Goal: Find specific page/section: Locate a particular part of the current website

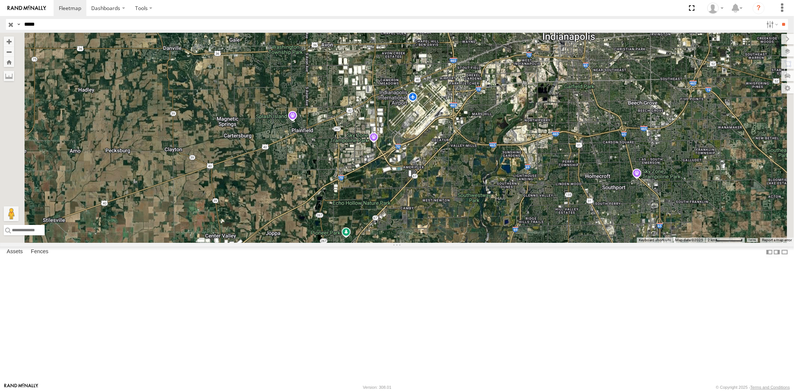
click at [0, 0] on div "23462" at bounding box center [0, 0] width 0 height 0
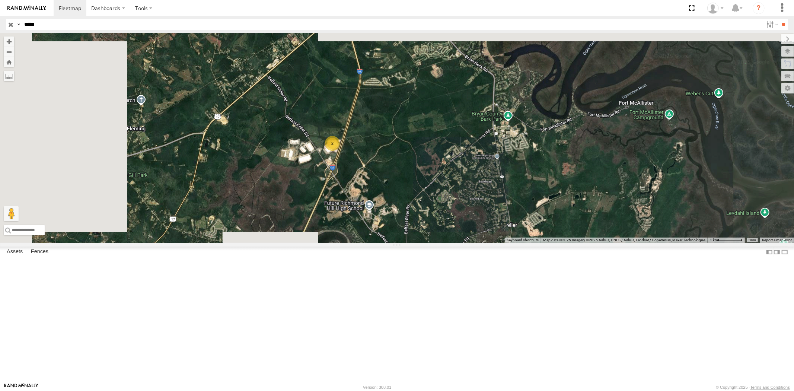
click at [9, 25] on input "button" at bounding box center [11, 24] width 10 height 11
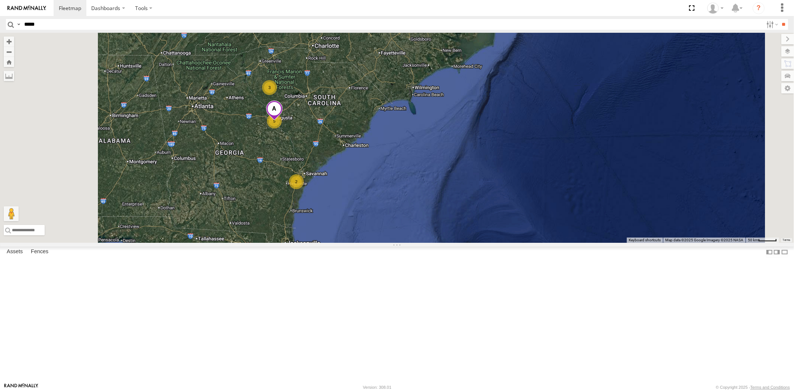
drag, startPoint x: 359, startPoint y: 183, endPoint x: 366, endPoint y: 215, distance: 32.8
click at [366, 215] on div "4 5 3 2 23480" at bounding box center [397, 138] width 794 height 210
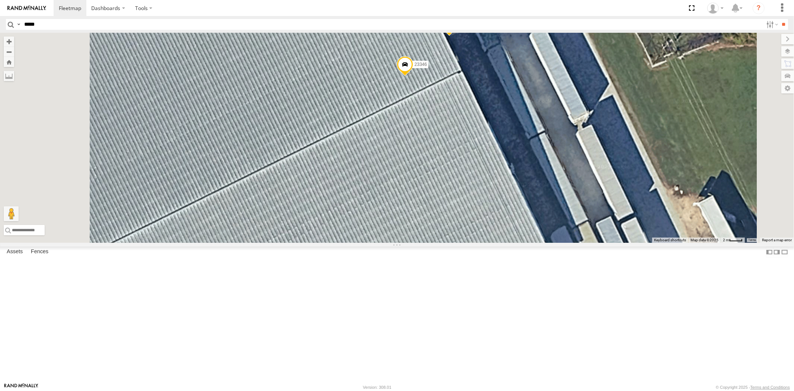
drag, startPoint x: 462, startPoint y: 193, endPoint x: 429, endPoint y: 217, distance: 41.6
click at [429, 217] on div "23480 23466 23346 23346 NEW" at bounding box center [397, 138] width 794 height 210
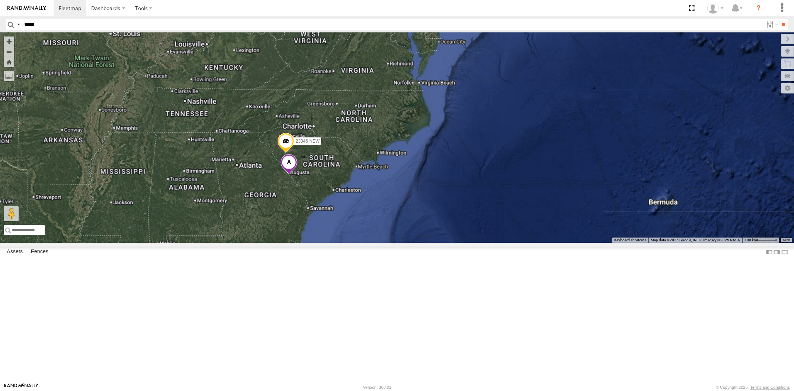
click at [366, 191] on div "23346 23346 NEW" at bounding box center [397, 138] width 794 height 210
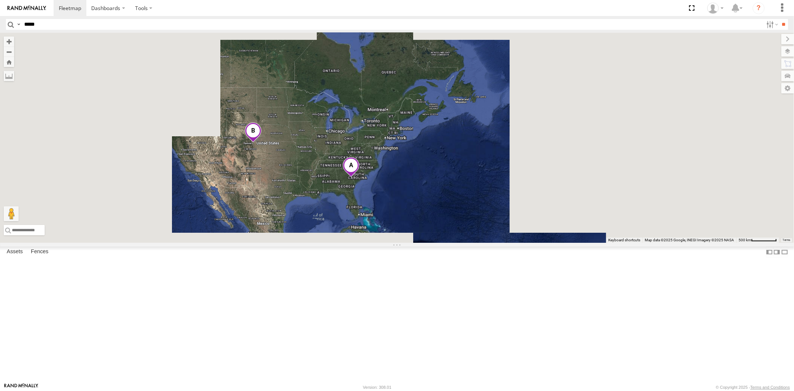
drag, startPoint x: 386, startPoint y: 209, endPoint x: 402, endPoint y: 208, distance: 16.0
click at [399, 209] on div at bounding box center [397, 138] width 794 height 210
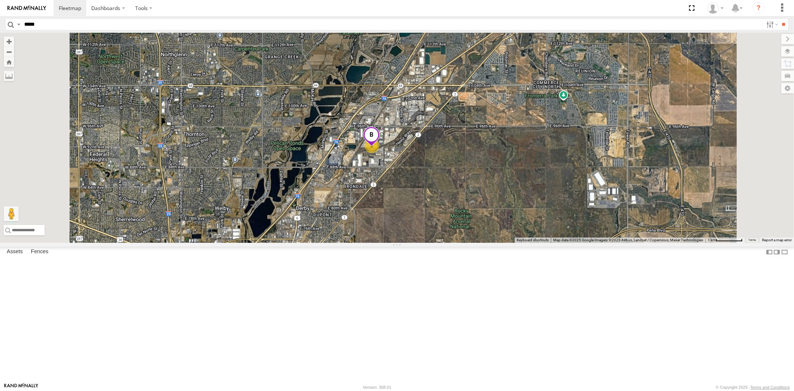
click at [379, 147] on span at bounding box center [371, 136] width 16 height 20
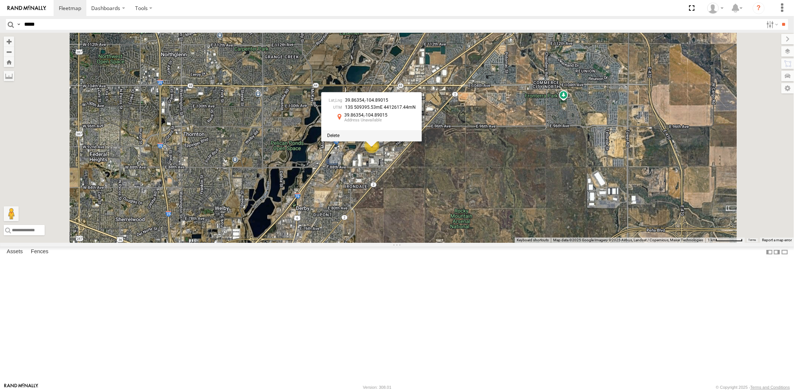
click at [339, 138] on span at bounding box center [333, 135] width 12 height 5
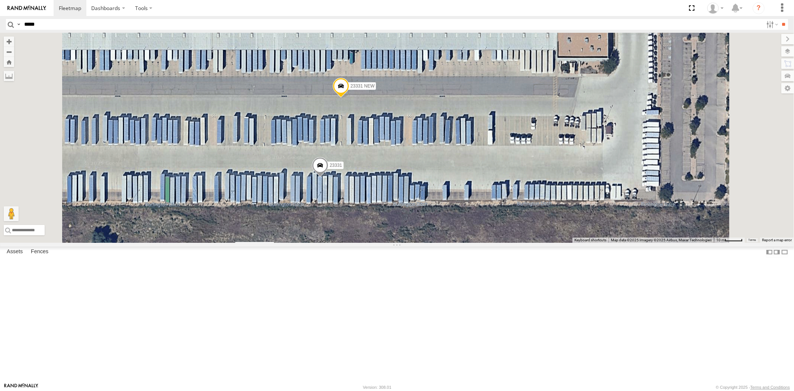
click at [273, 244] on label "Mark Location" at bounding box center [255, 246] width 38 height 9
click at [328, 177] on span at bounding box center [319, 167] width 16 height 20
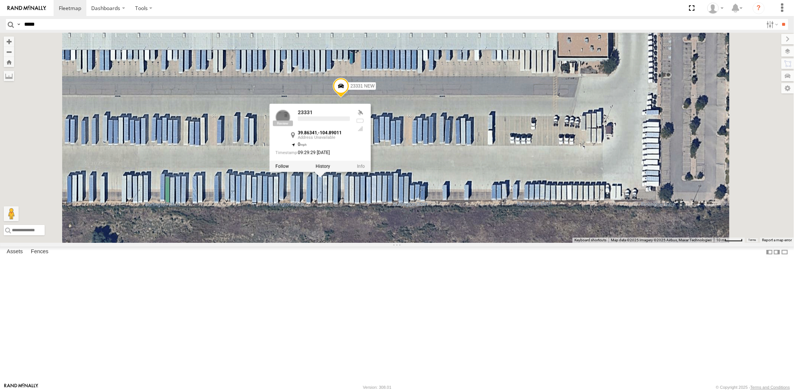
click at [433, 243] on div "23207 NEW 23207xx 23460 23480 23474 23461 4G 23460 NEW 23467 4G 23335 4G/Active…" at bounding box center [397, 138] width 794 height 210
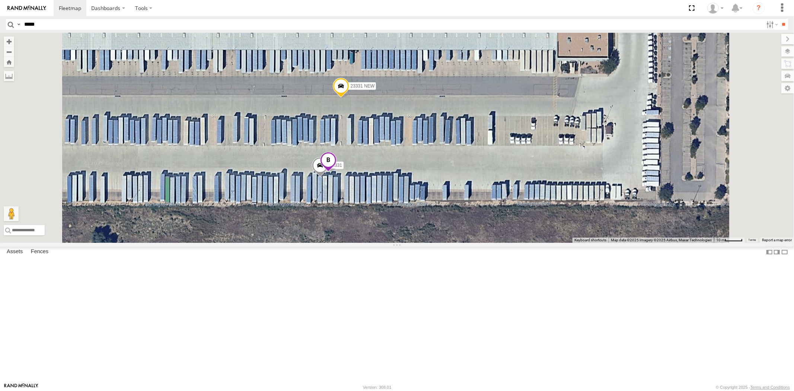
click at [336, 172] on span at bounding box center [328, 162] width 16 height 20
